Goal: Information Seeking & Learning: Learn about a topic

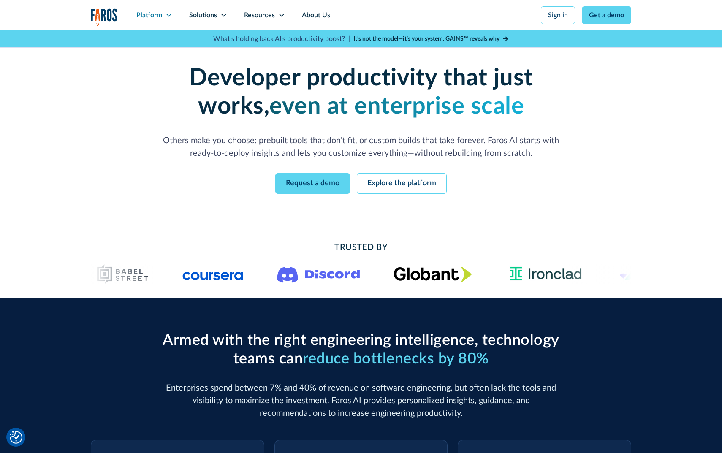
click at [158, 11] on div "Platform" at bounding box center [149, 15] width 26 height 10
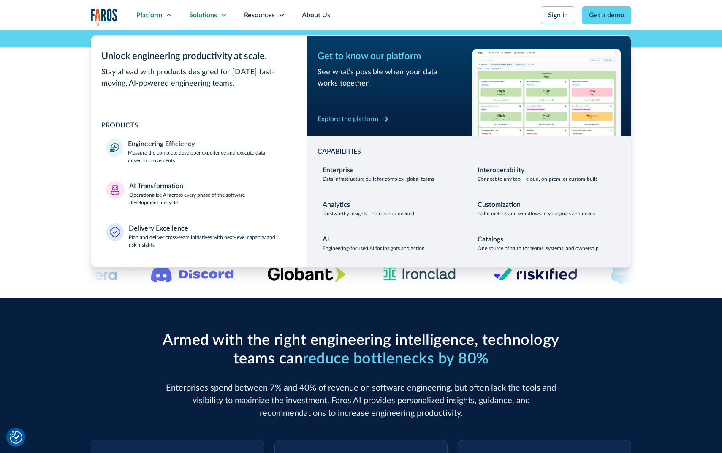
click at [217, 14] on div "Solutions" at bounding box center [208, 15] width 55 height 30
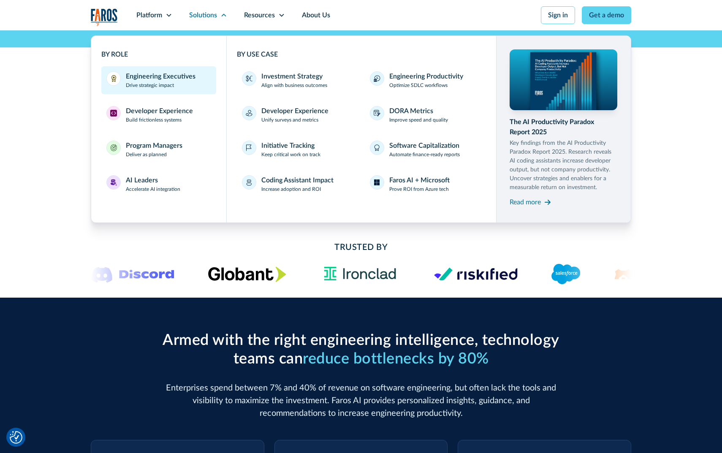
click at [161, 76] on div "Engineering Executives" at bounding box center [161, 76] width 70 height 10
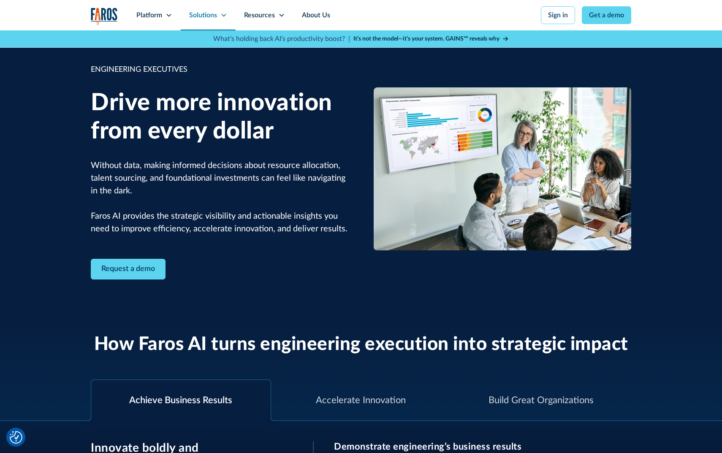
click at [220, 15] on icon at bounding box center [223, 15] width 7 height 7
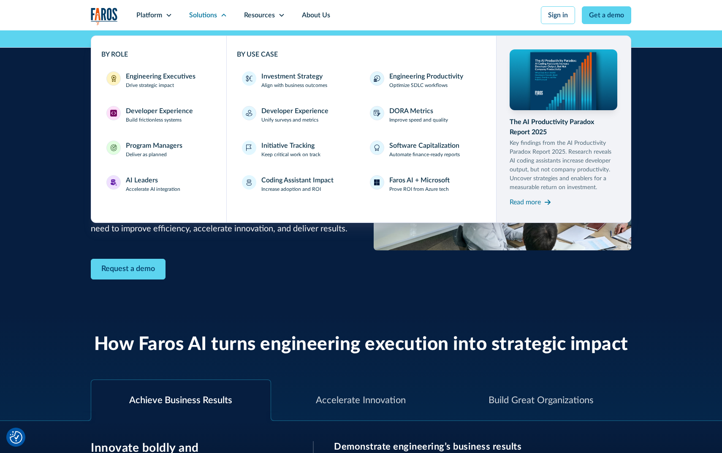
click at [329, 264] on div "Request a demo" at bounding box center [220, 269] width 258 height 21
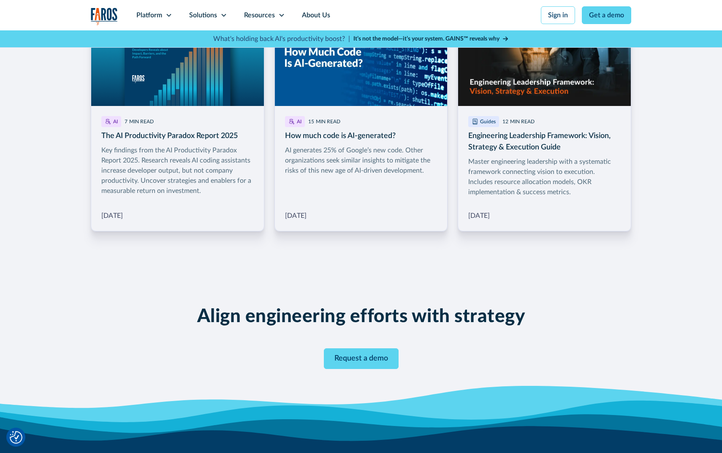
scroll to position [1606, 0]
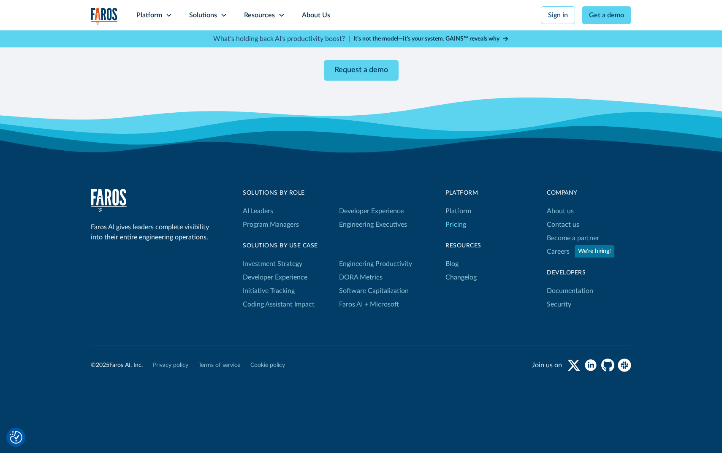
click at [450, 224] on link "Pricing" at bounding box center [455, 225] width 21 height 14
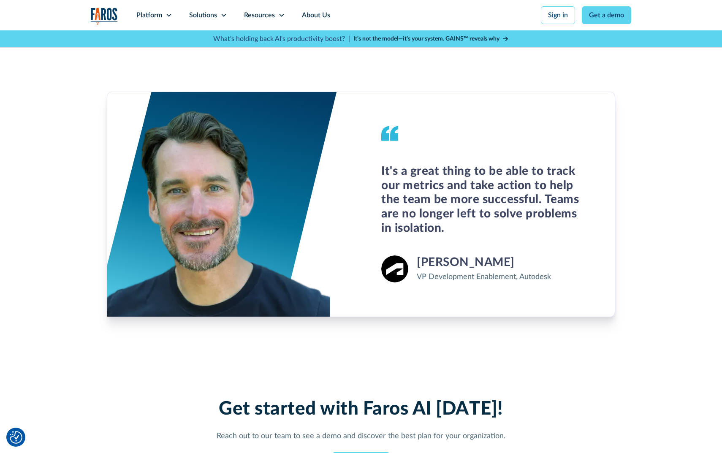
scroll to position [890, 0]
